Goal: Information Seeking & Learning: Learn about a topic

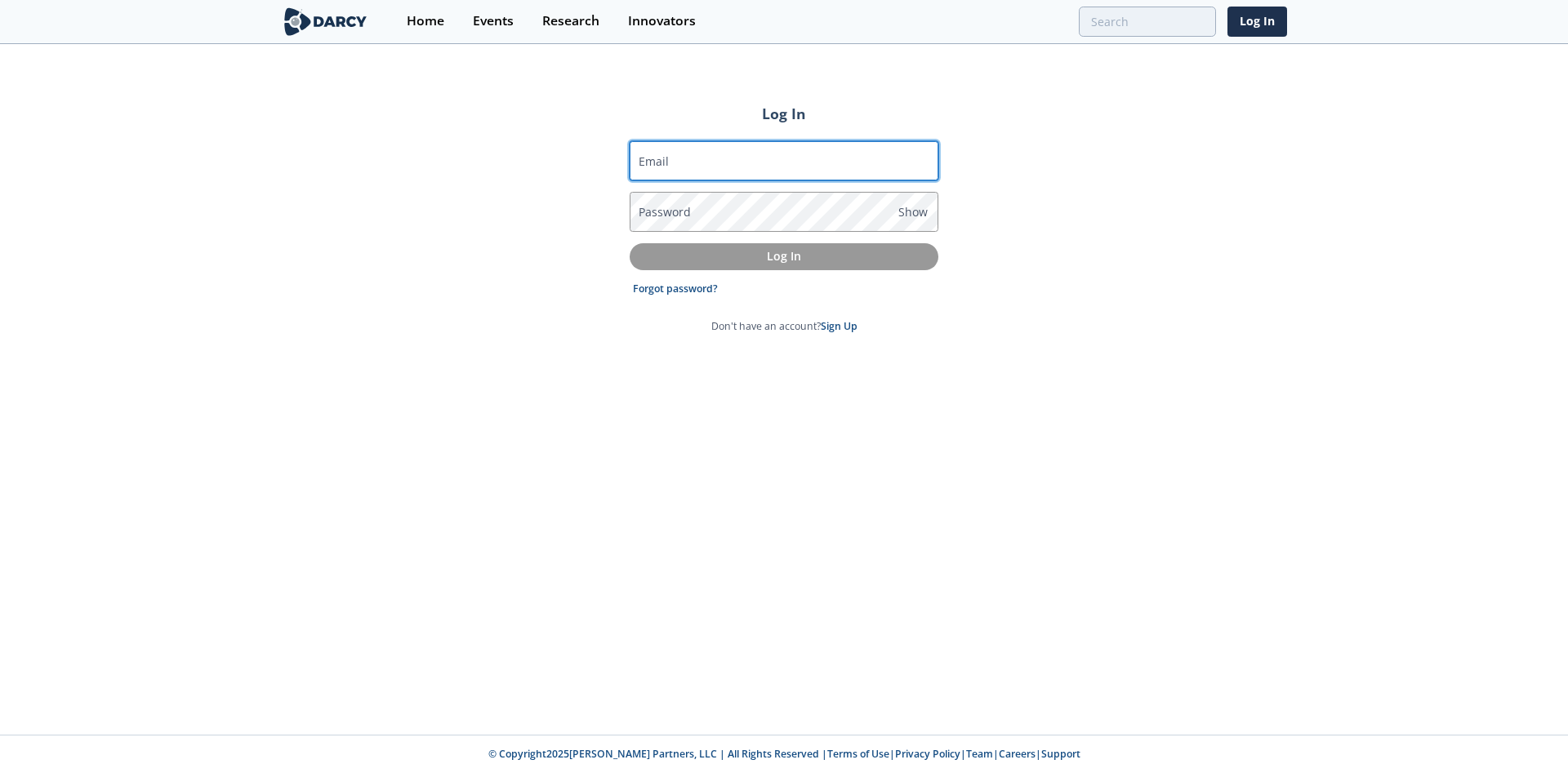
click at [731, 160] on input "Email" at bounding box center [784, 161] width 309 height 39
type input "erik.skogen@wellstarter.com"
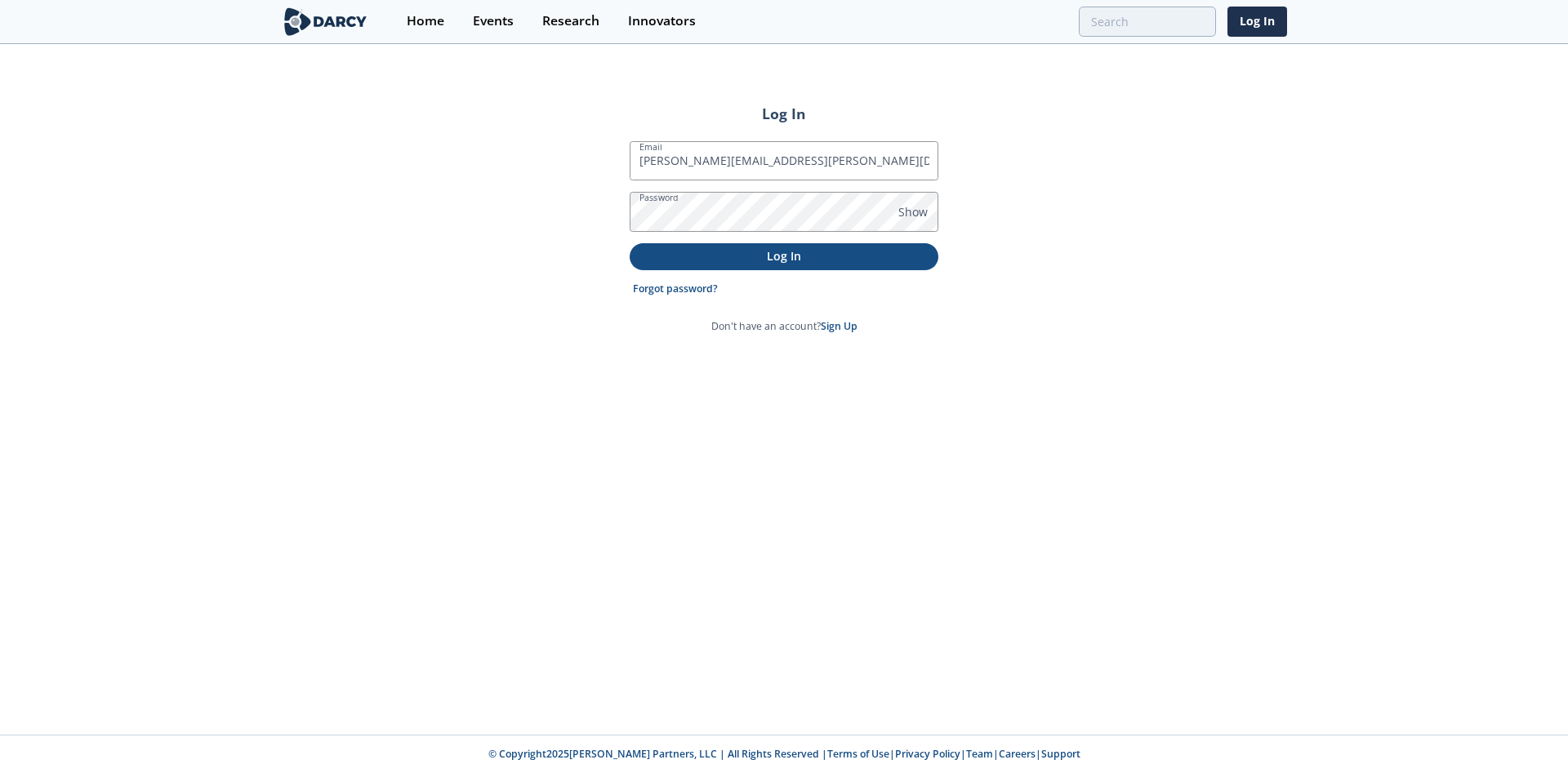
click at [773, 257] on p "Log In" at bounding box center [784, 255] width 286 height 17
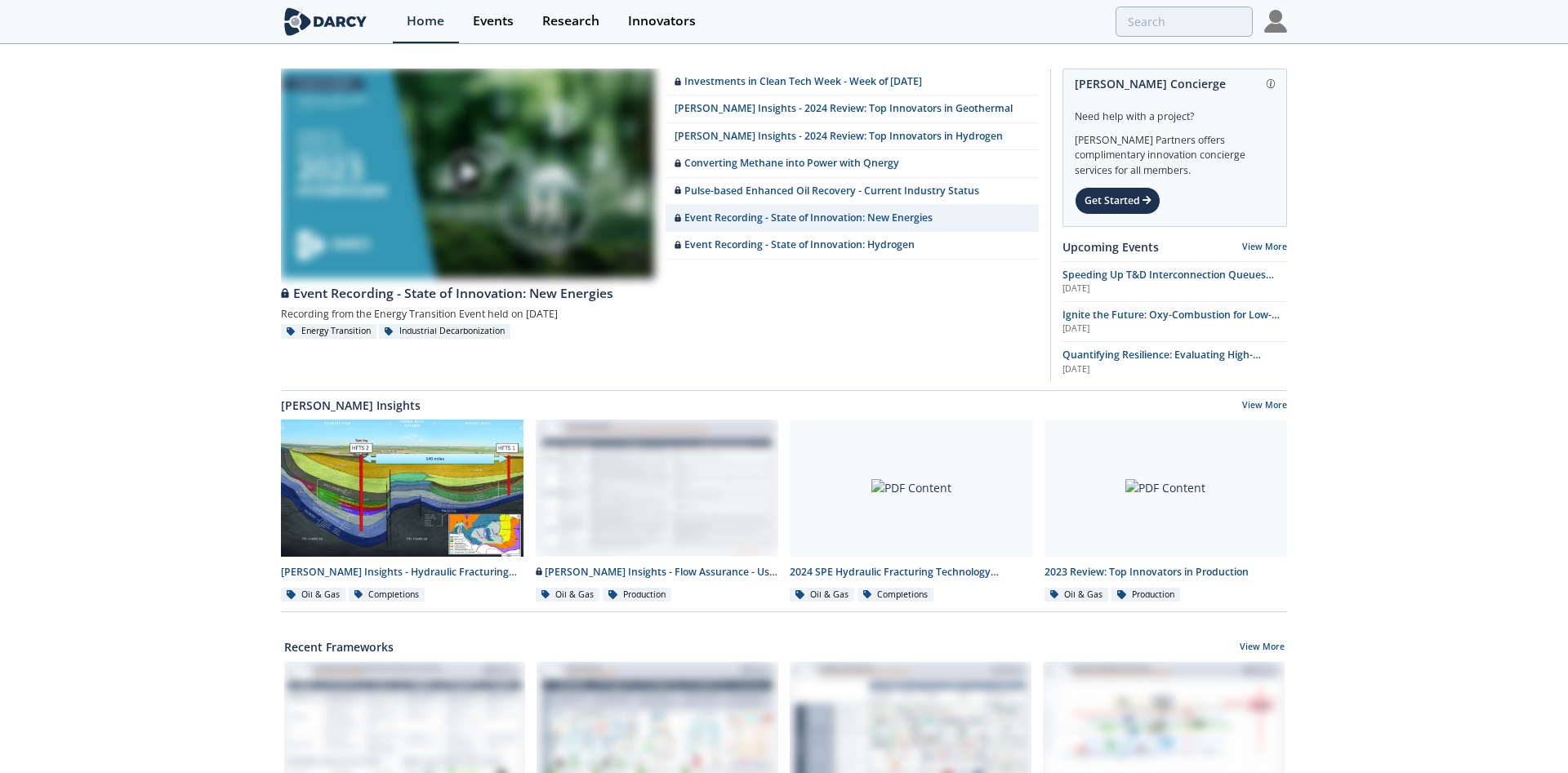
click at [1276, 27] on img at bounding box center [1276, 21] width 23 height 23
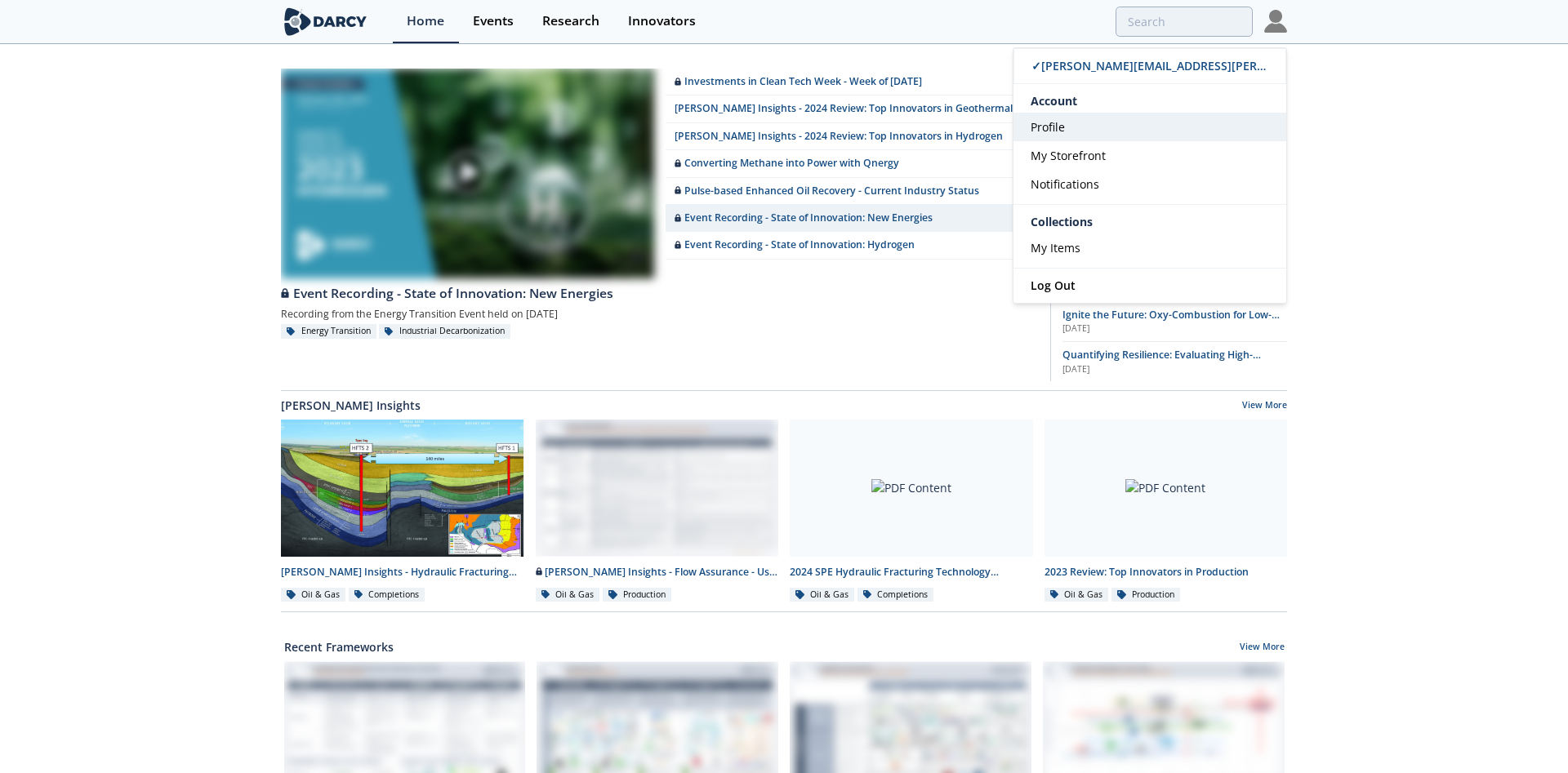
click at [1060, 125] on span "Profile" at bounding box center [1048, 128] width 35 height 16
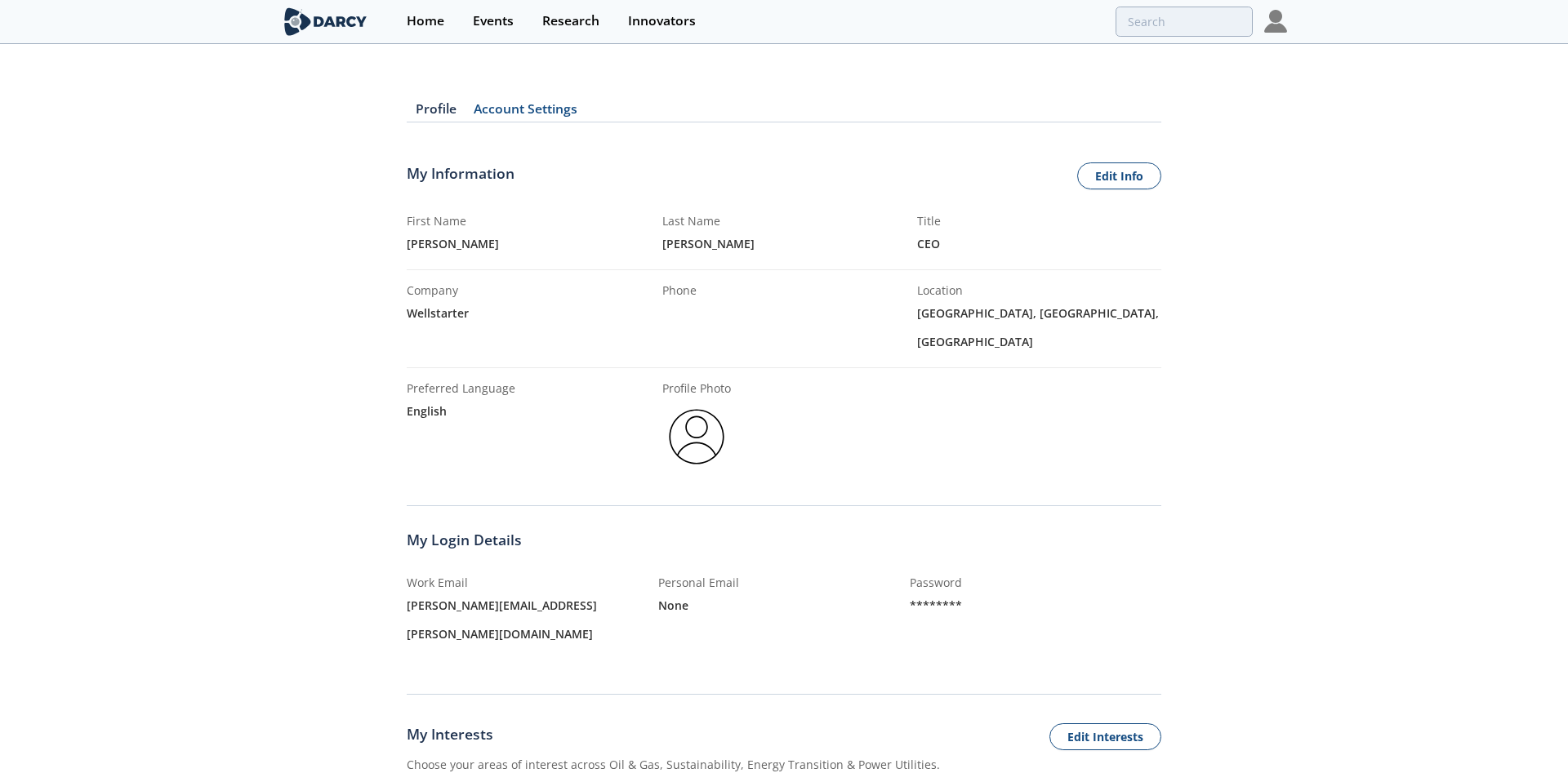
click at [221, 499] on div "Profile Account Settings My Information Edit Info First Name Erik Last Name Sko…" at bounding box center [784, 659] width 1568 height 1182
click at [513, 106] on link "Account Settings" at bounding box center [525, 112] width 120 height 19
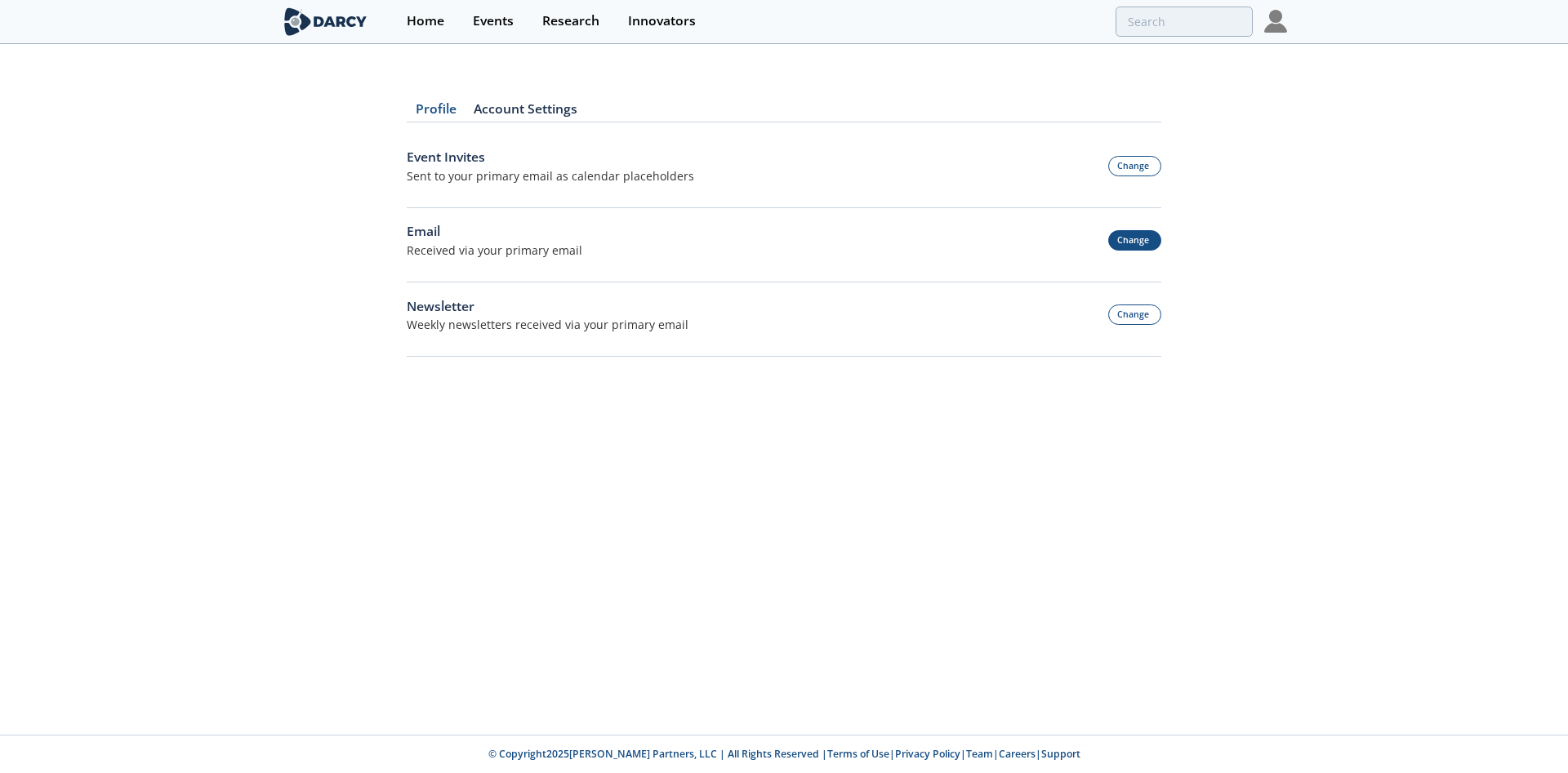
click at [1136, 239] on button "Change" at bounding box center [1135, 240] width 54 height 20
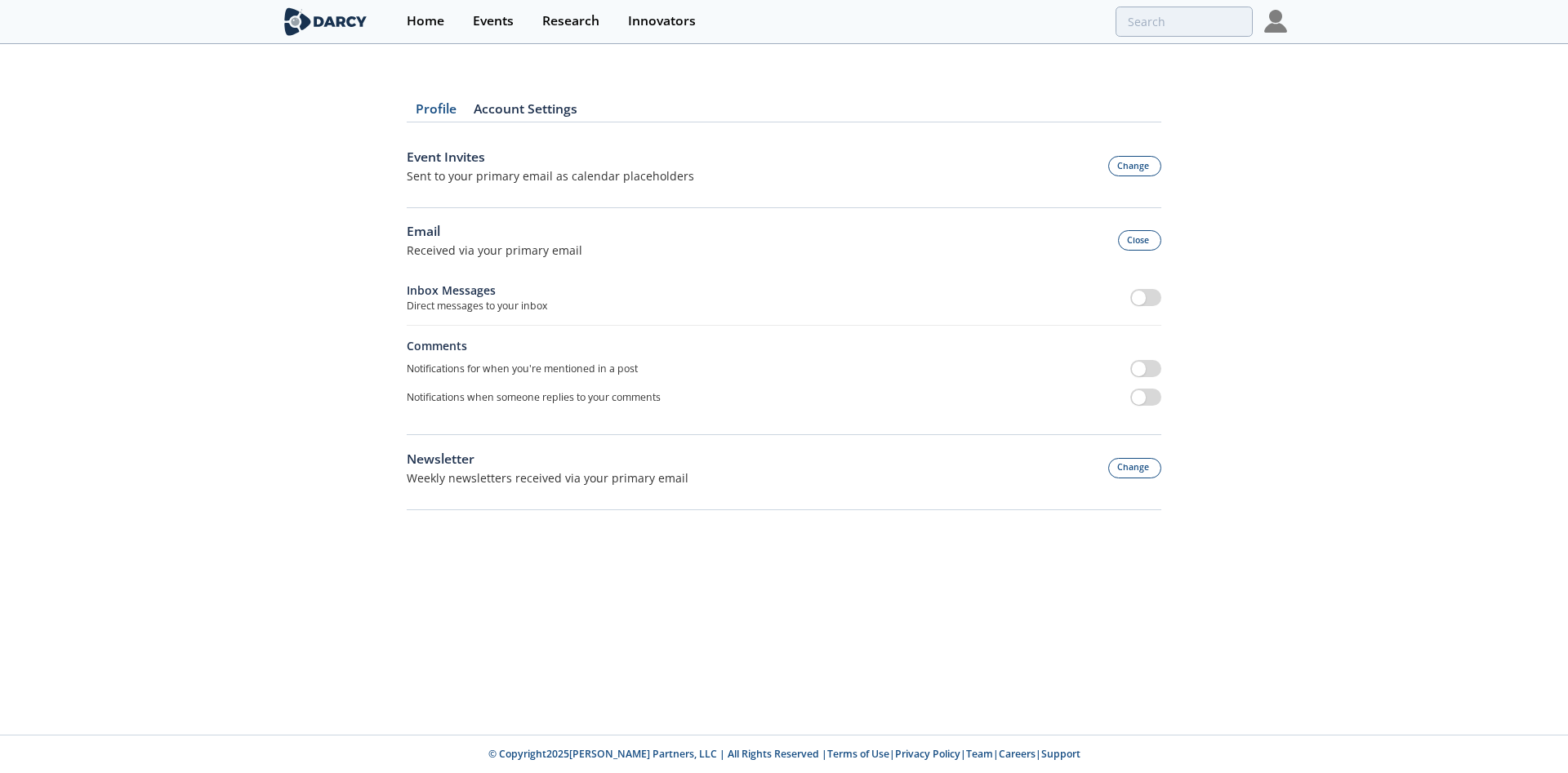
click at [427, 104] on link "Profile" at bounding box center [435, 112] width 58 height 19
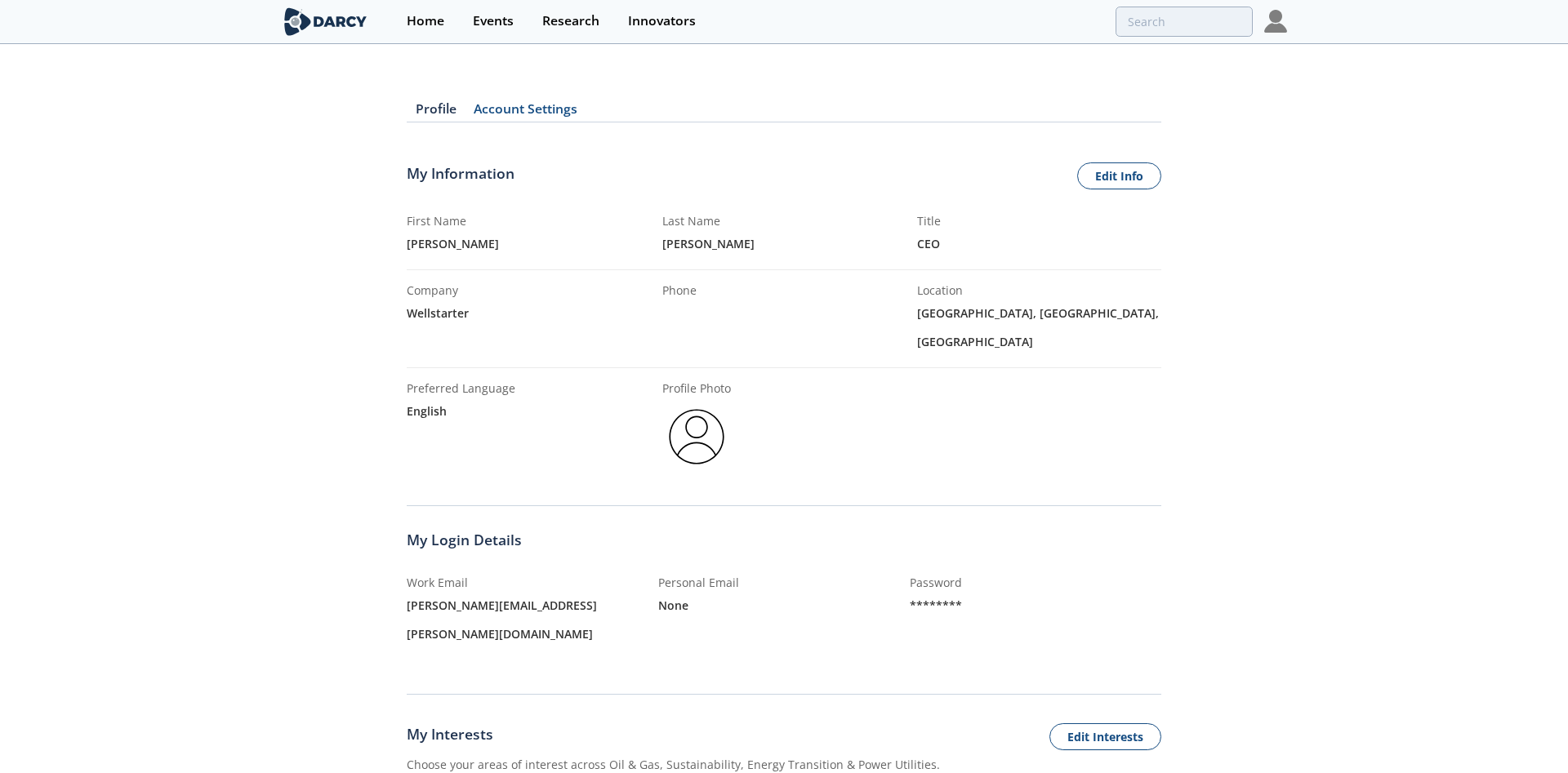
click at [1279, 31] on img at bounding box center [1276, 21] width 23 height 23
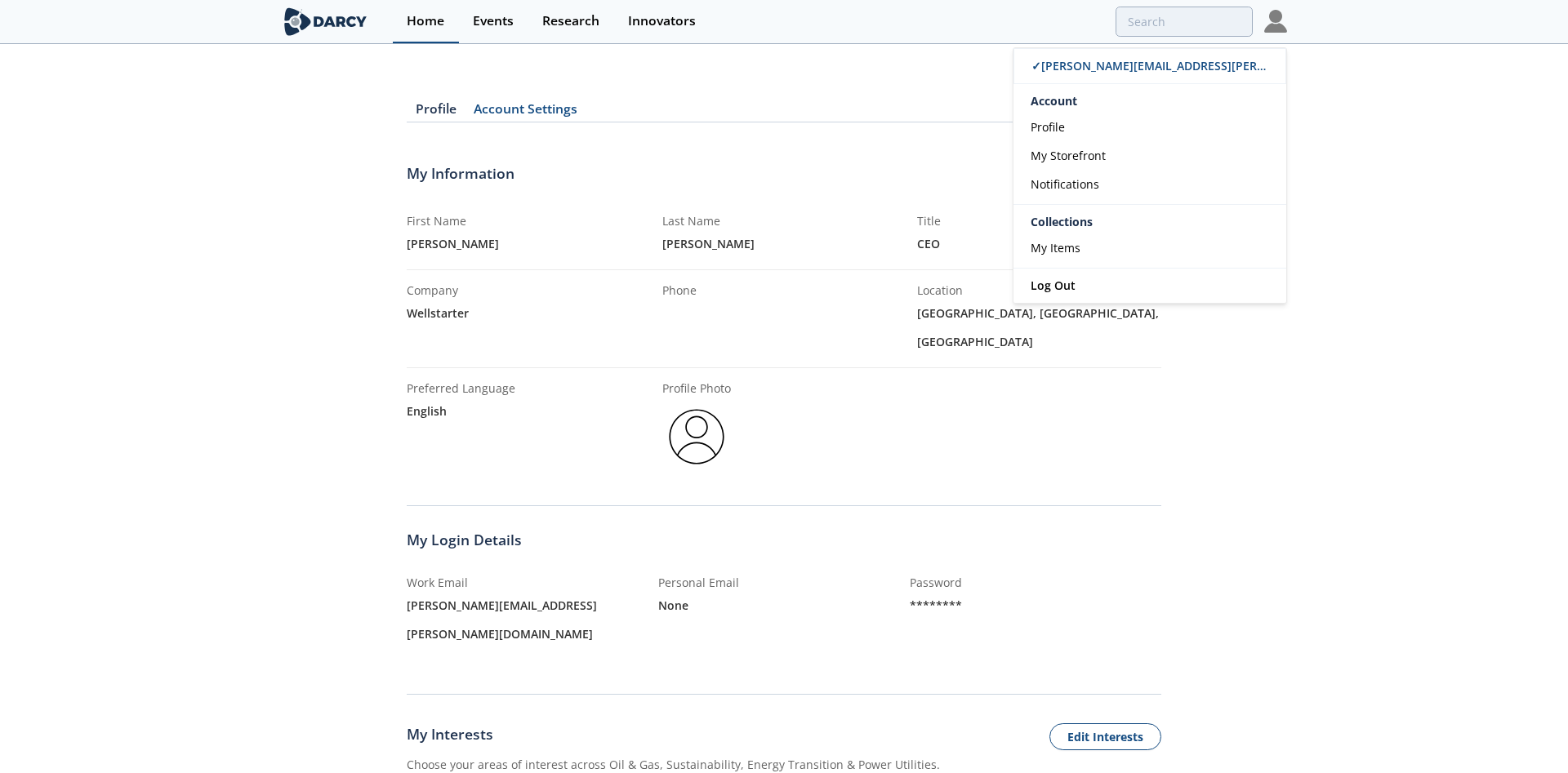
click at [420, 21] on div "Home" at bounding box center [425, 21] width 37 height 13
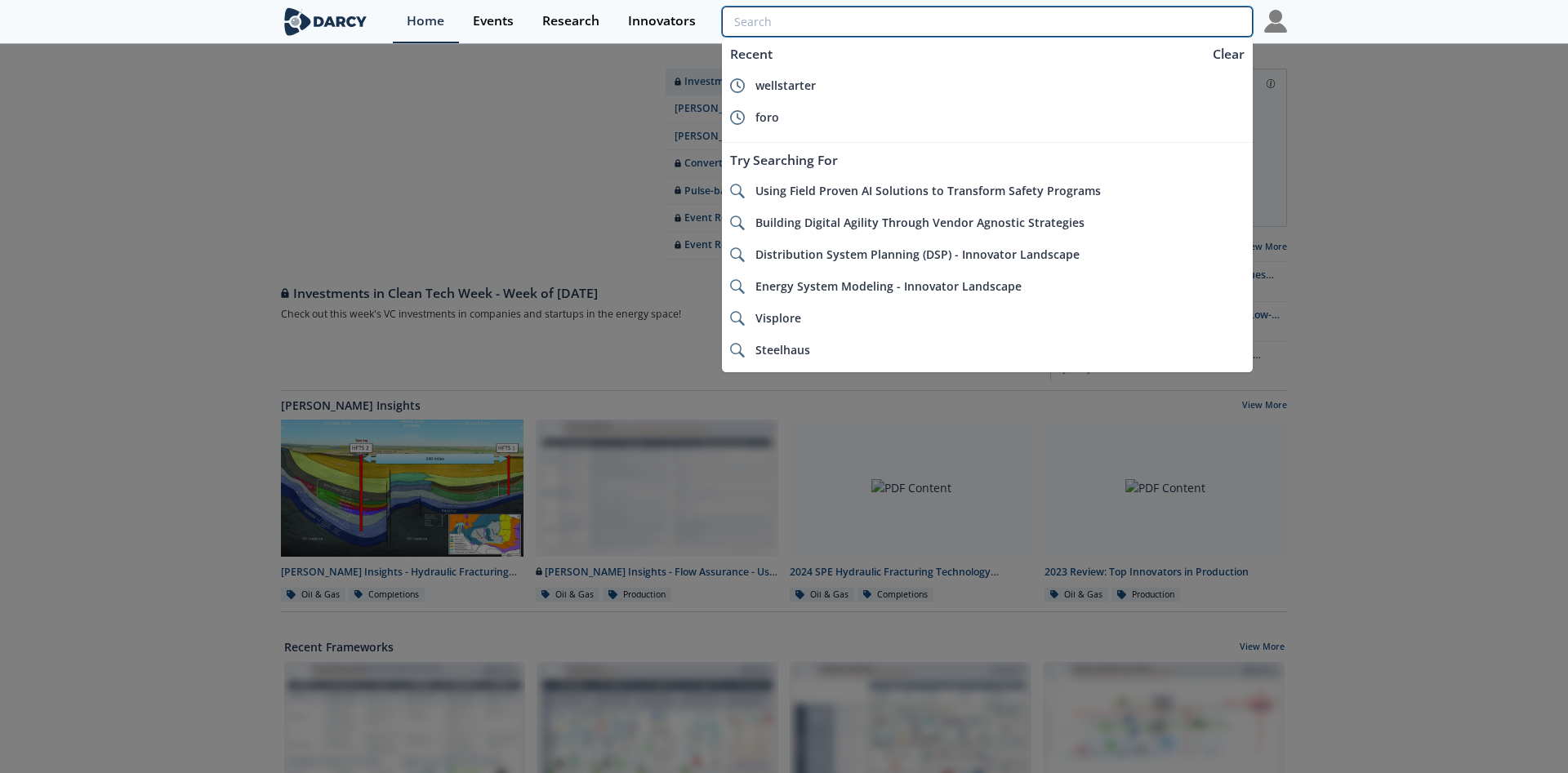
click at [1181, 17] on input "search" at bounding box center [987, 21] width 531 height 30
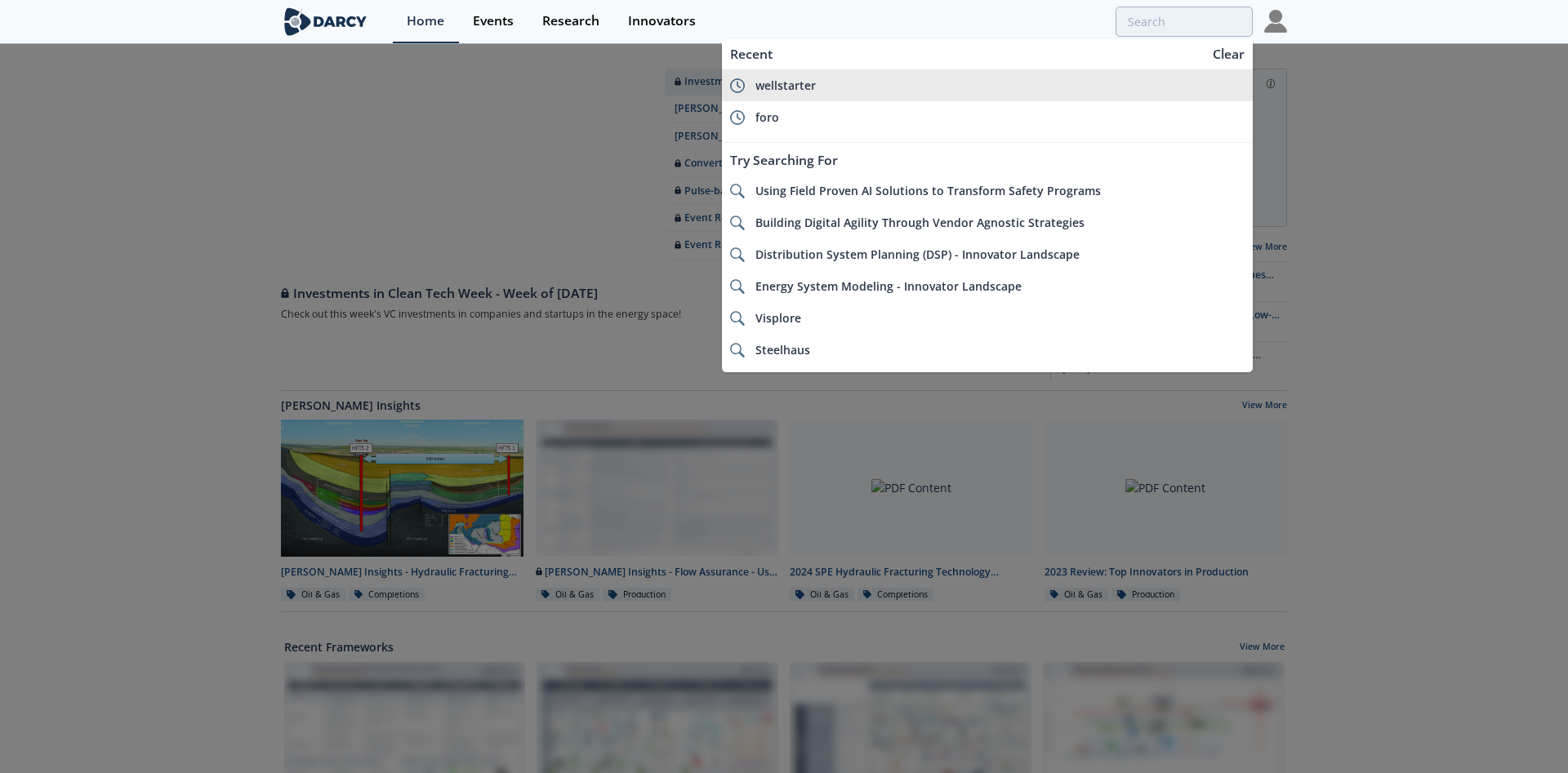
click at [797, 89] on span "wellstarter" at bounding box center [786, 86] width 60 height 16
type input "wellstarter"
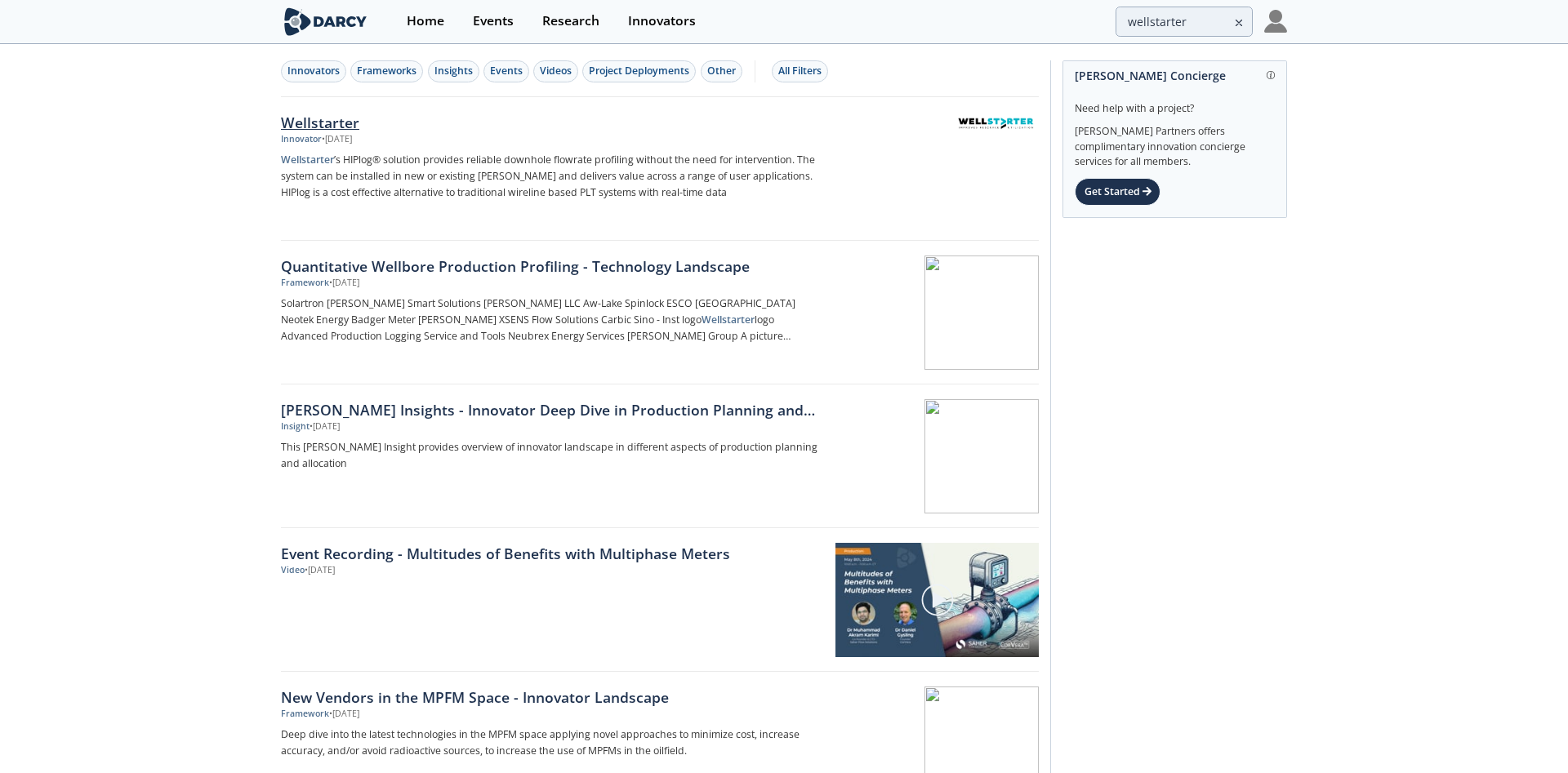
click at [312, 120] on div "Wellstarter" at bounding box center [551, 122] width 540 height 21
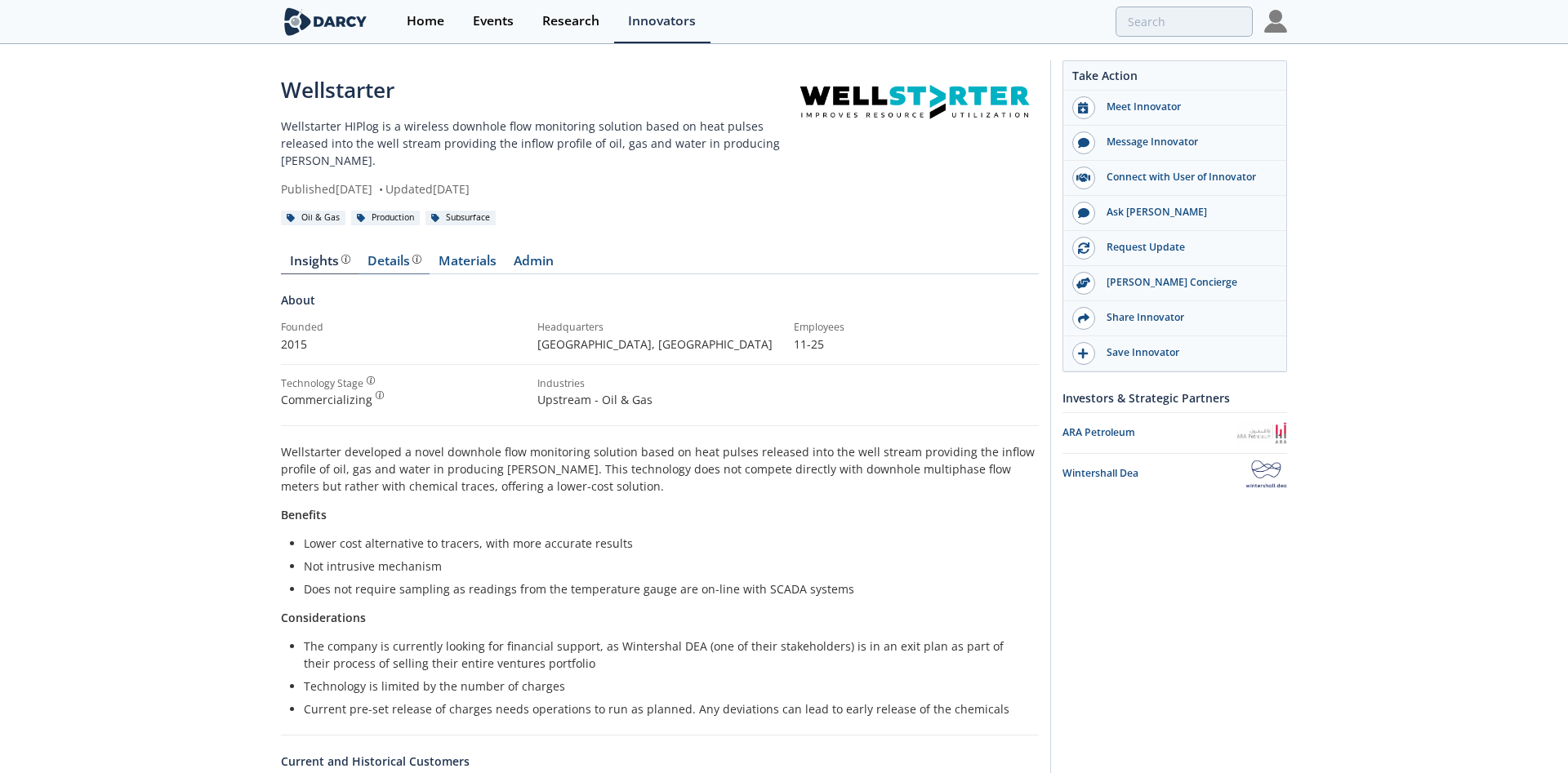
click at [392, 261] on div "Details Product overview, business model, technology and applications as added …" at bounding box center [394, 261] width 54 height 13
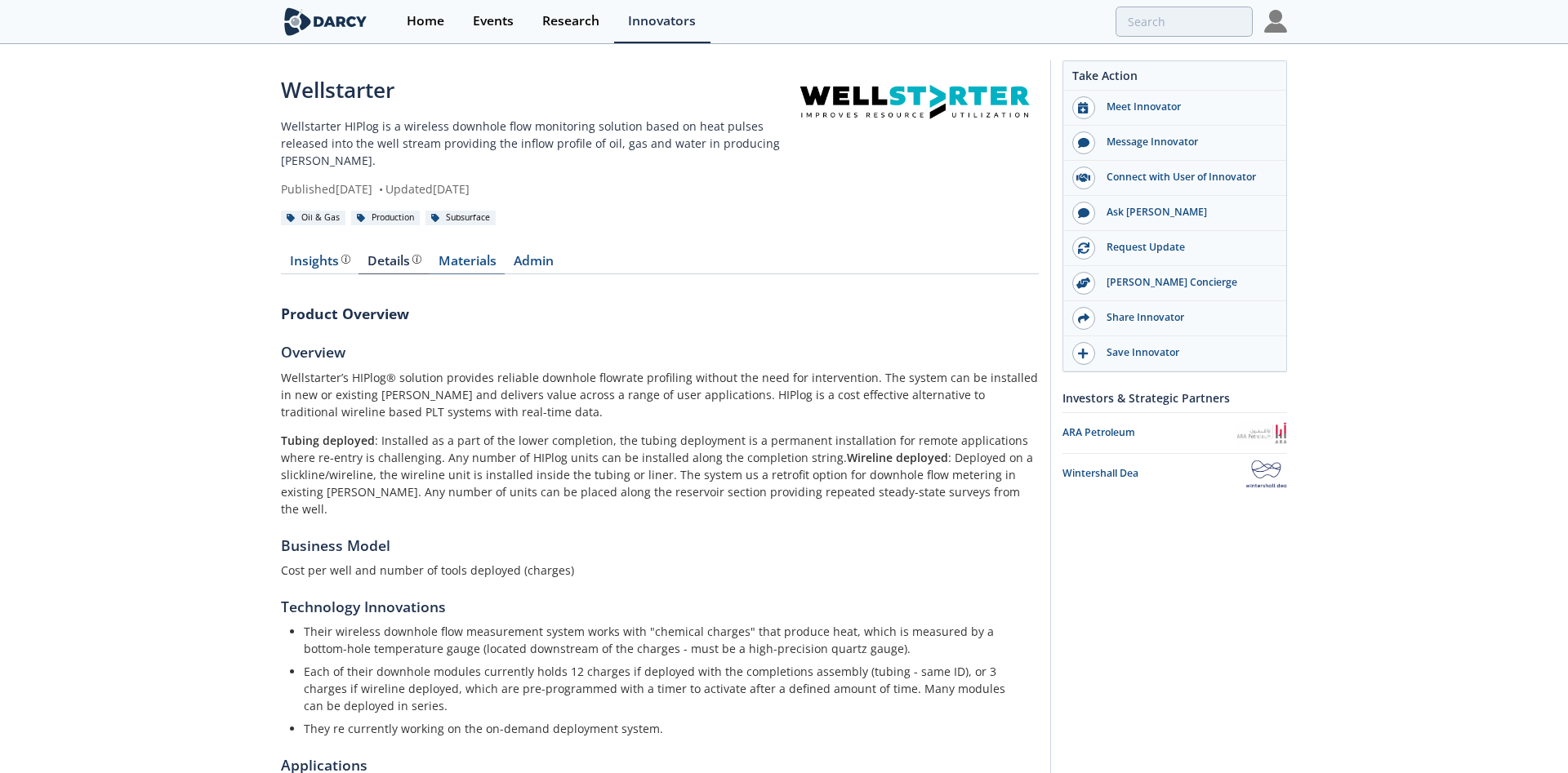
click at [454, 257] on link "Materials" at bounding box center [467, 265] width 75 height 19
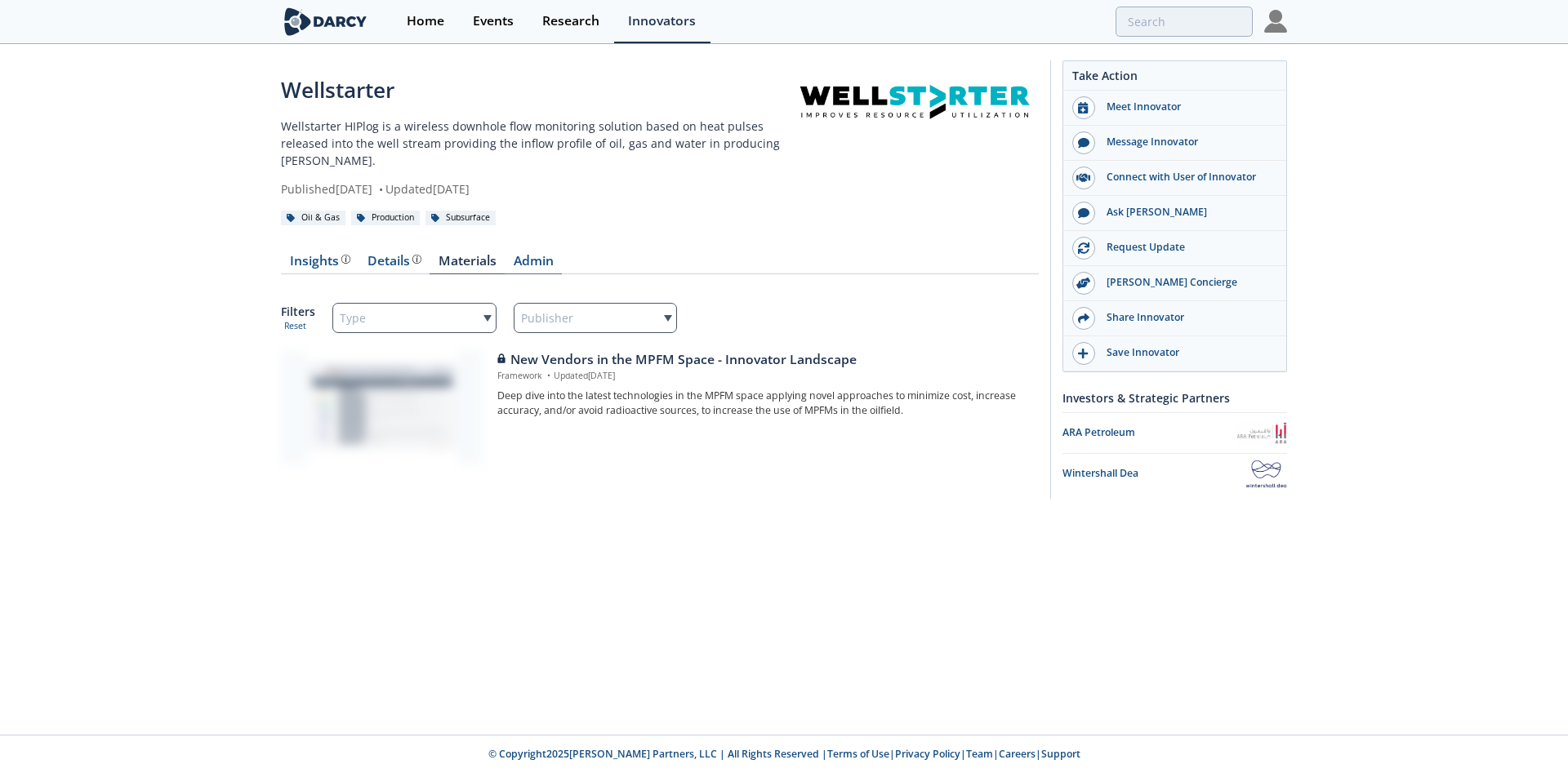
click at [532, 261] on link "Admin" at bounding box center [533, 265] width 58 height 19
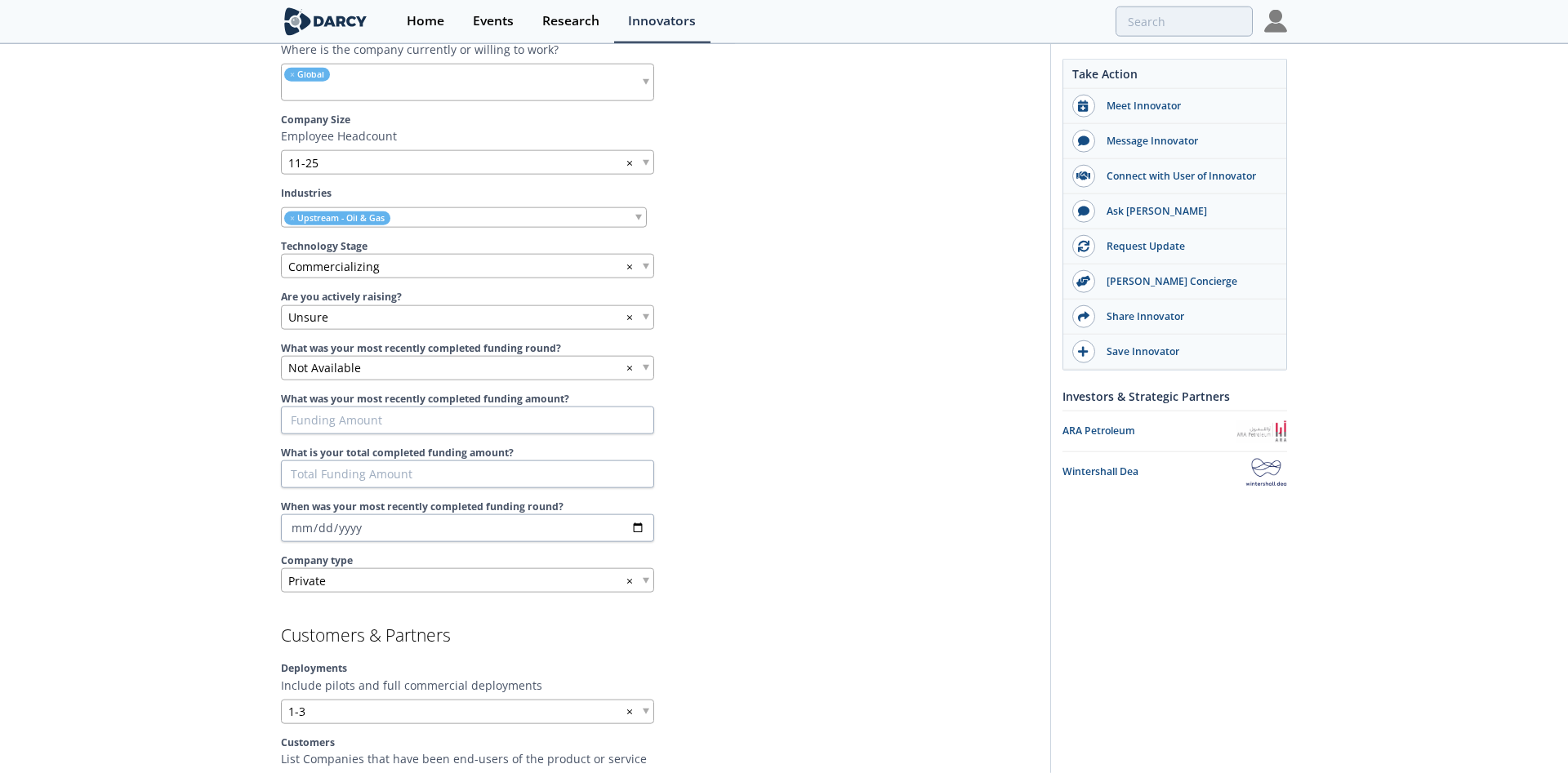
scroll to position [750, 0]
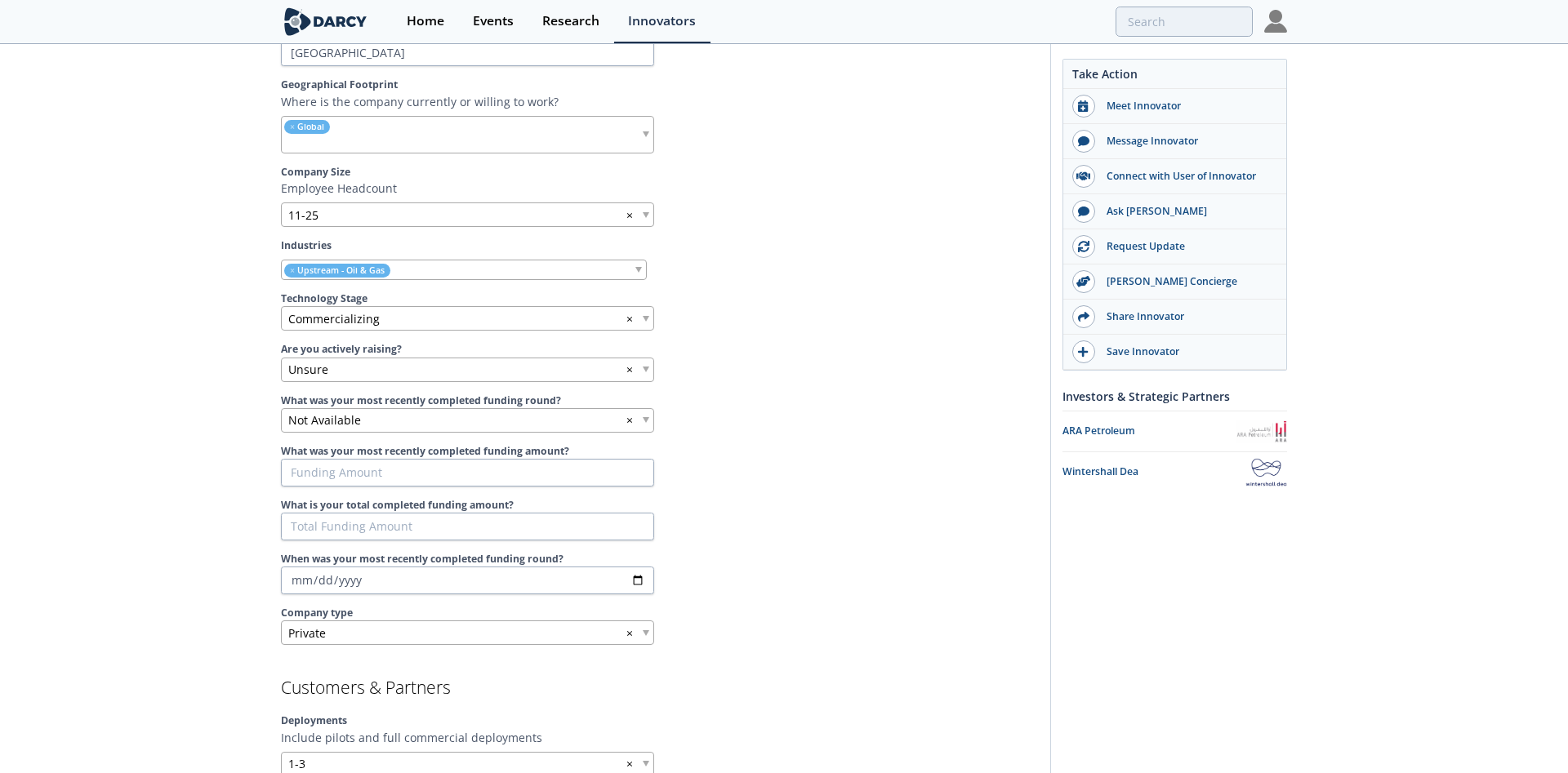
click at [1279, 33] on img at bounding box center [1276, 21] width 23 height 23
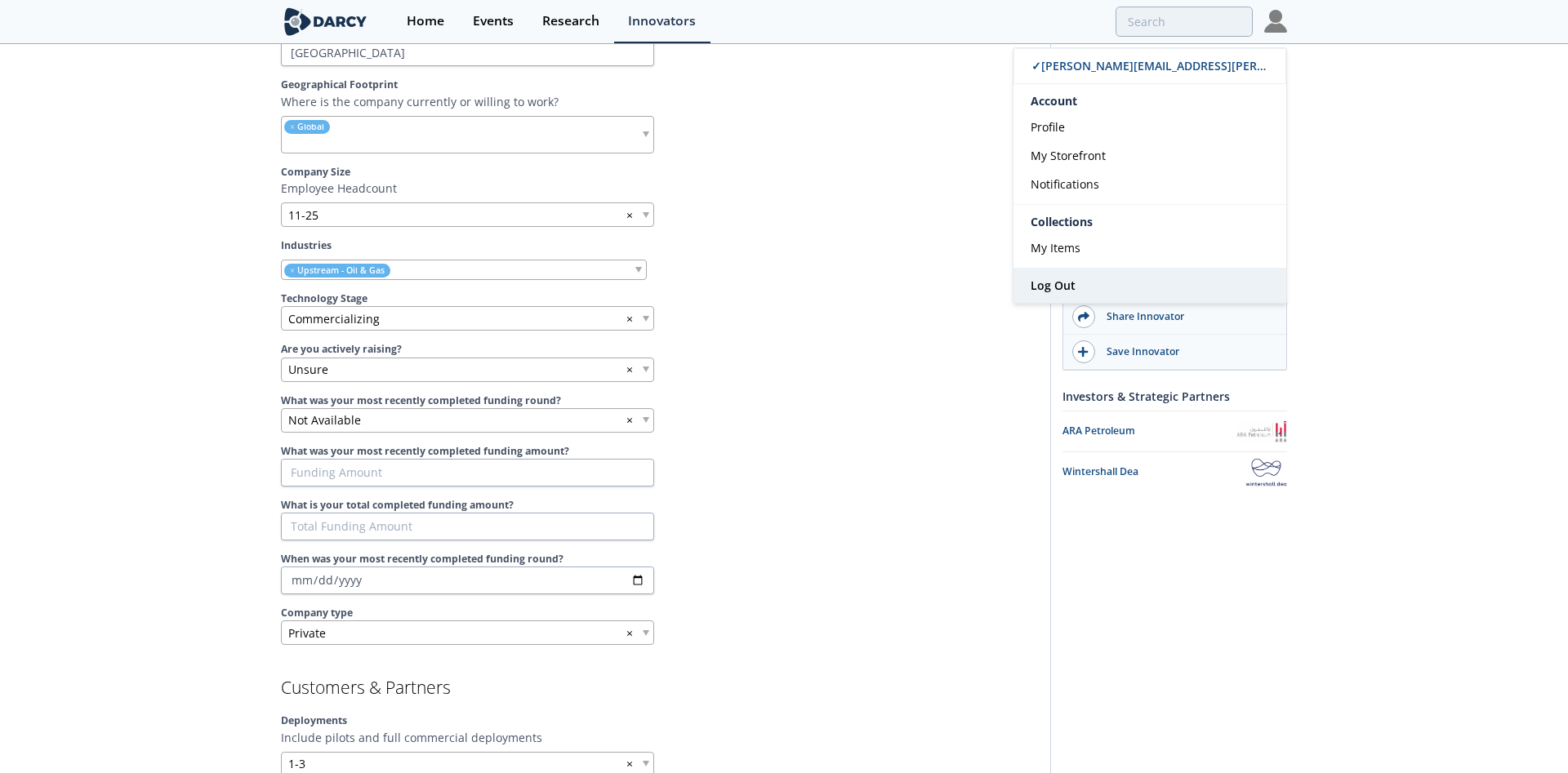
click at [1044, 285] on span "Log Out" at bounding box center [1053, 286] width 45 height 16
